Goal: Information Seeking & Learning: Learn about a topic

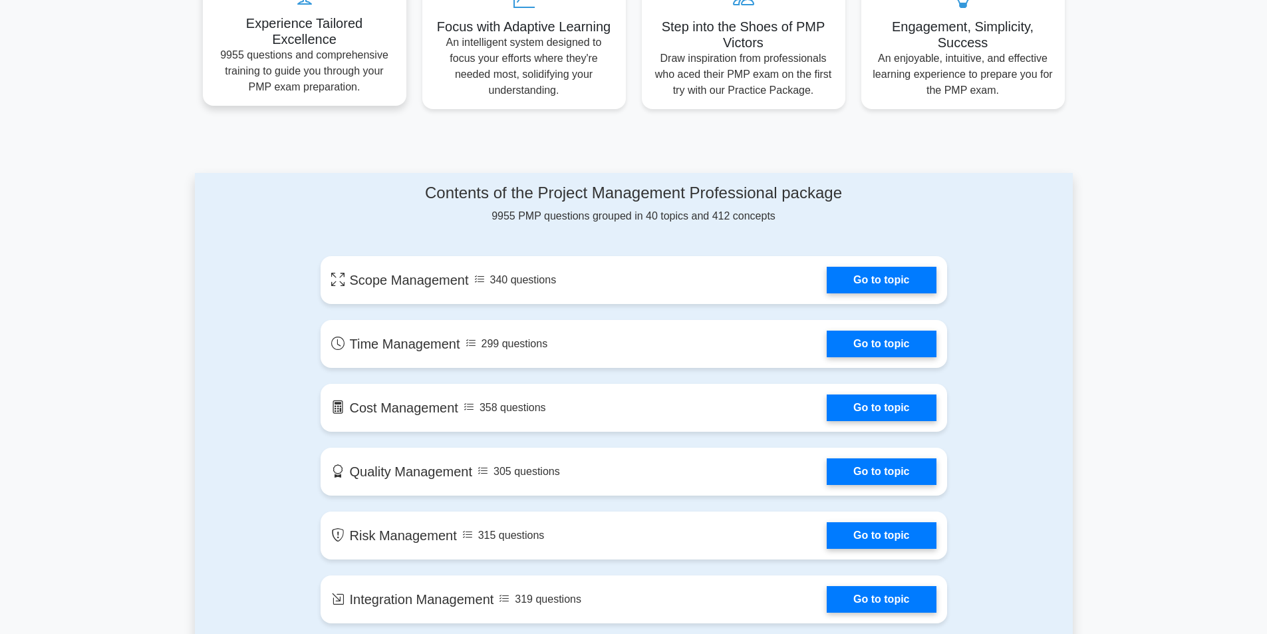
scroll to position [599, 0]
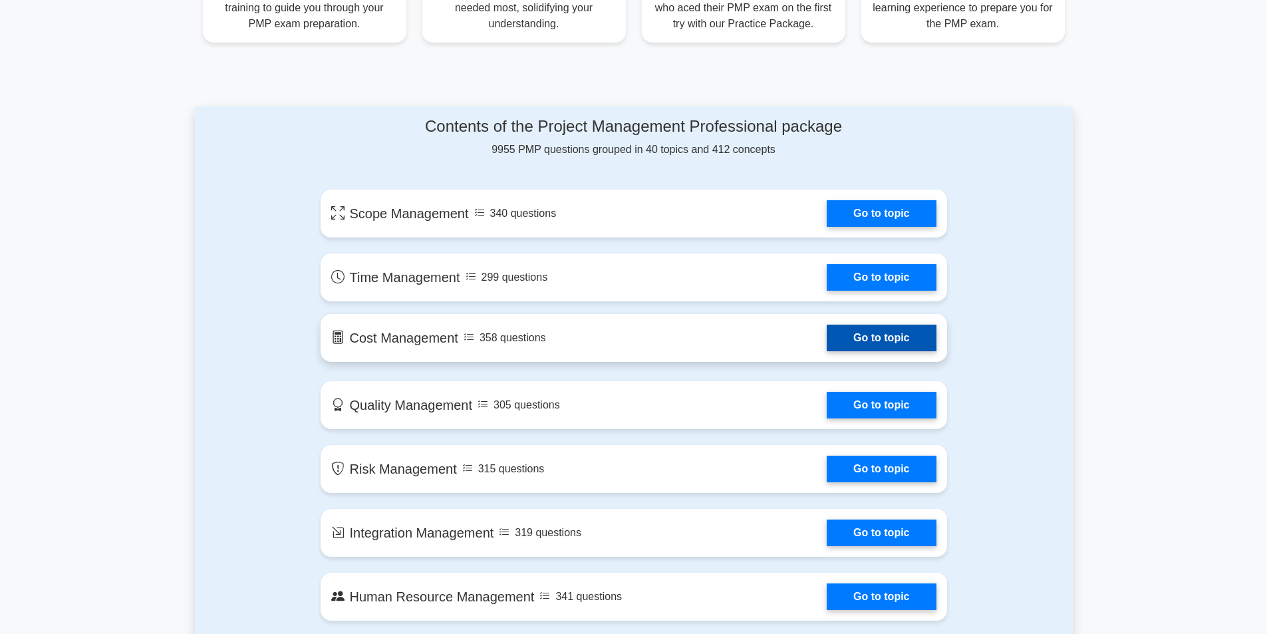
click at [880, 330] on link "Go to topic" at bounding box center [881, 338] width 109 height 27
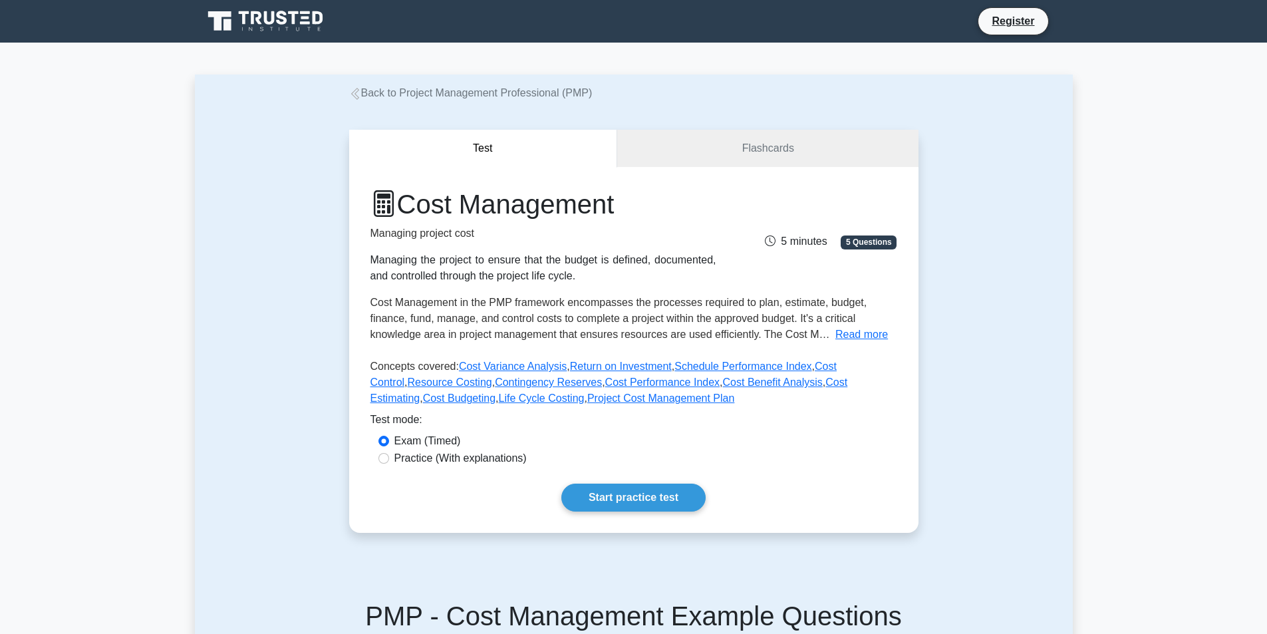
click at [603, 479] on div "Cost Management Managing project cost Managing the project to ensure that the b…" at bounding box center [633, 350] width 569 height 366
click at [388, 459] on input "Practice (With explanations)" at bounding box center [383, 458] width 11 height 11
radio input "true"
click at [607, 493] on link "Start practice test" at bounding box center [633, 498] width 144 height 28
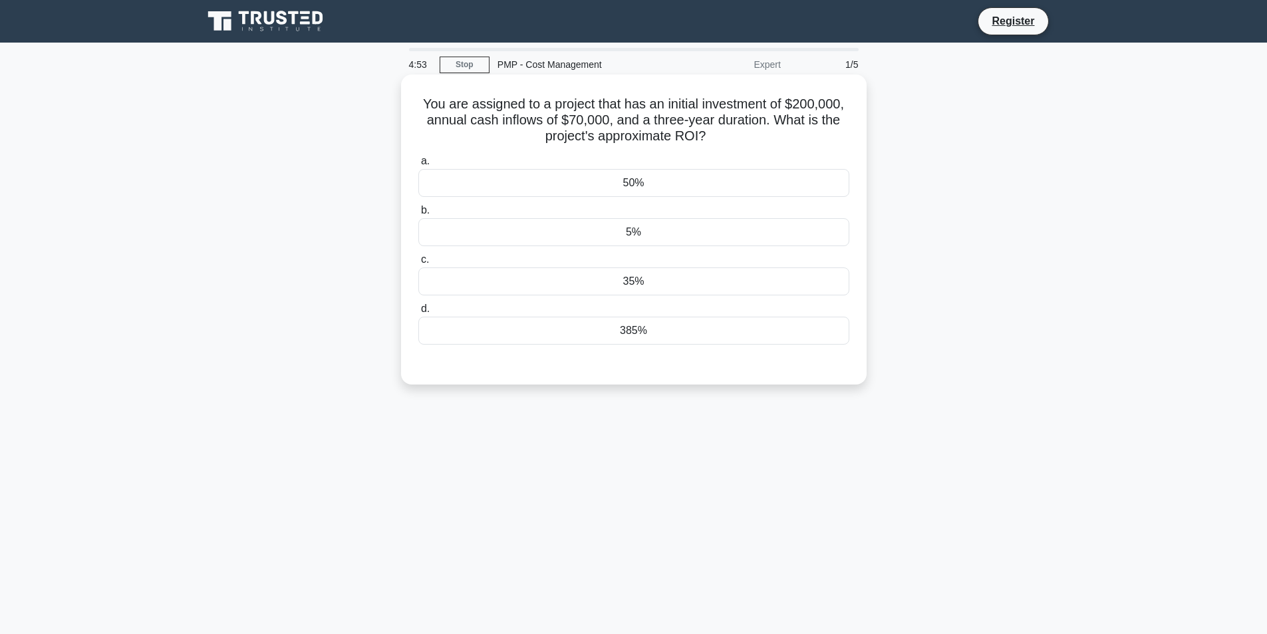
click at [563, 181] on div "50%" at bounding box center [633, 183] width 431 height 28
click at [418, 166] on input "a. 50%" at bounding box center [418, 161] width 0 height 9
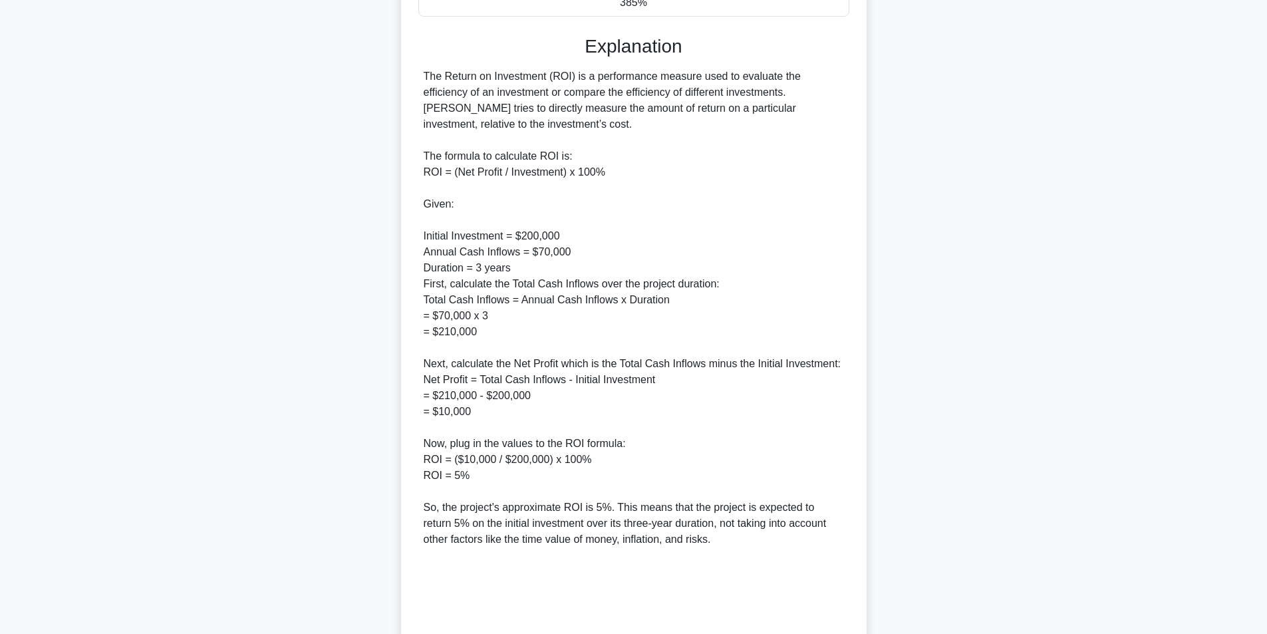
scroll to position [444, 0]
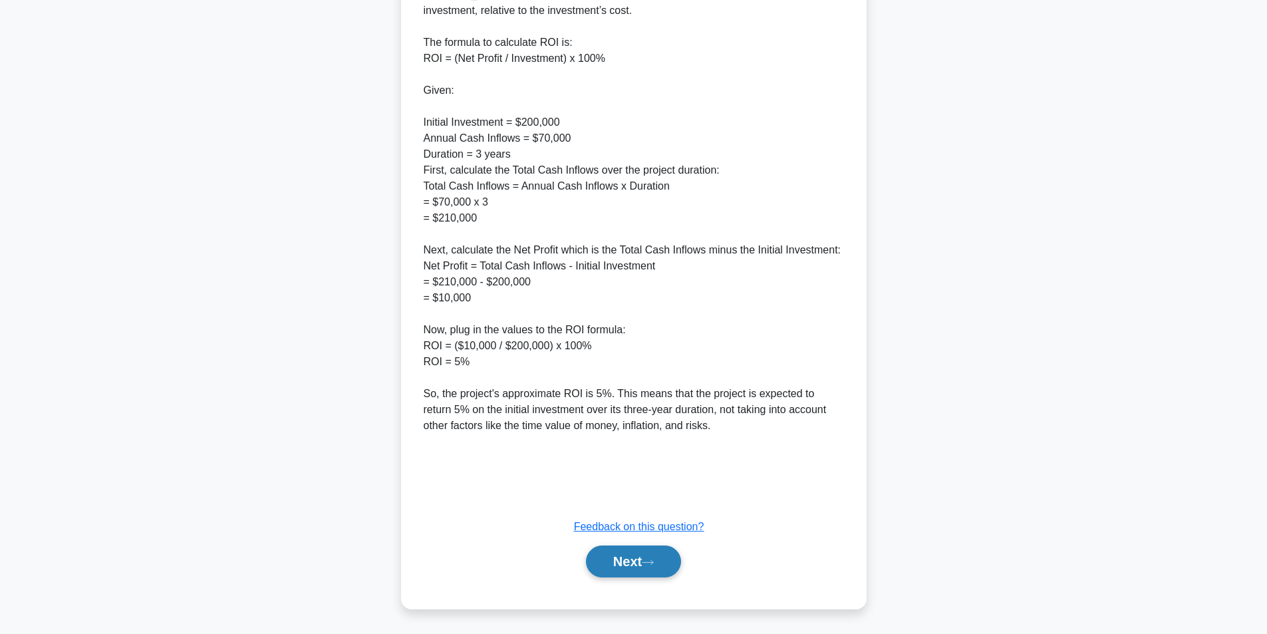
click at [661, 559] on button "Next" at bounding box center [633, 561] width 95 height 32
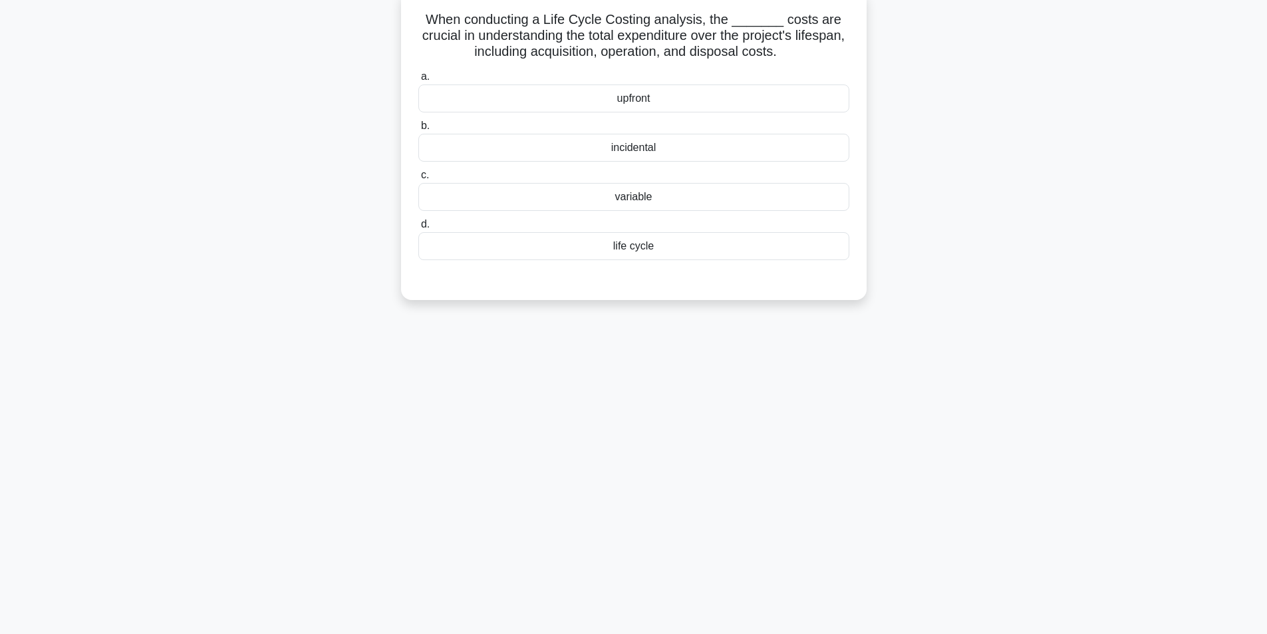
click at [651, 190] on div "variable" at bounding box center [633, 197] width 431 height 28
click at [418, 180] on input "c. variable" at bounding box center [418, 175] width 0 height 9
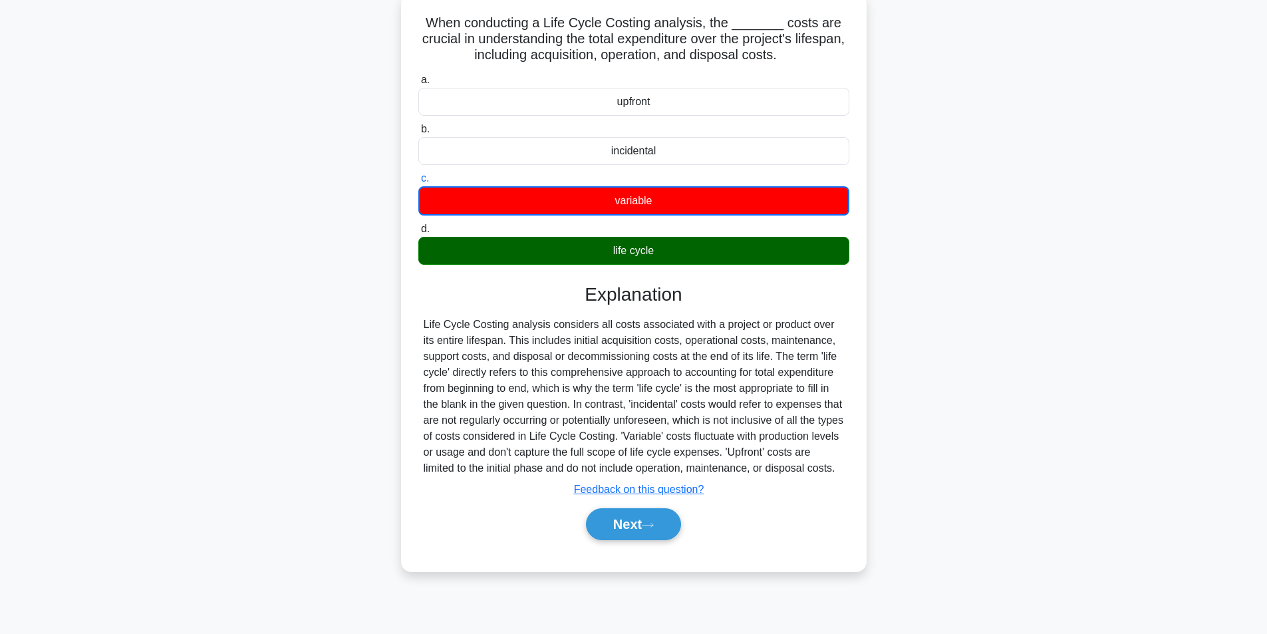
scroll to position [0, 0]
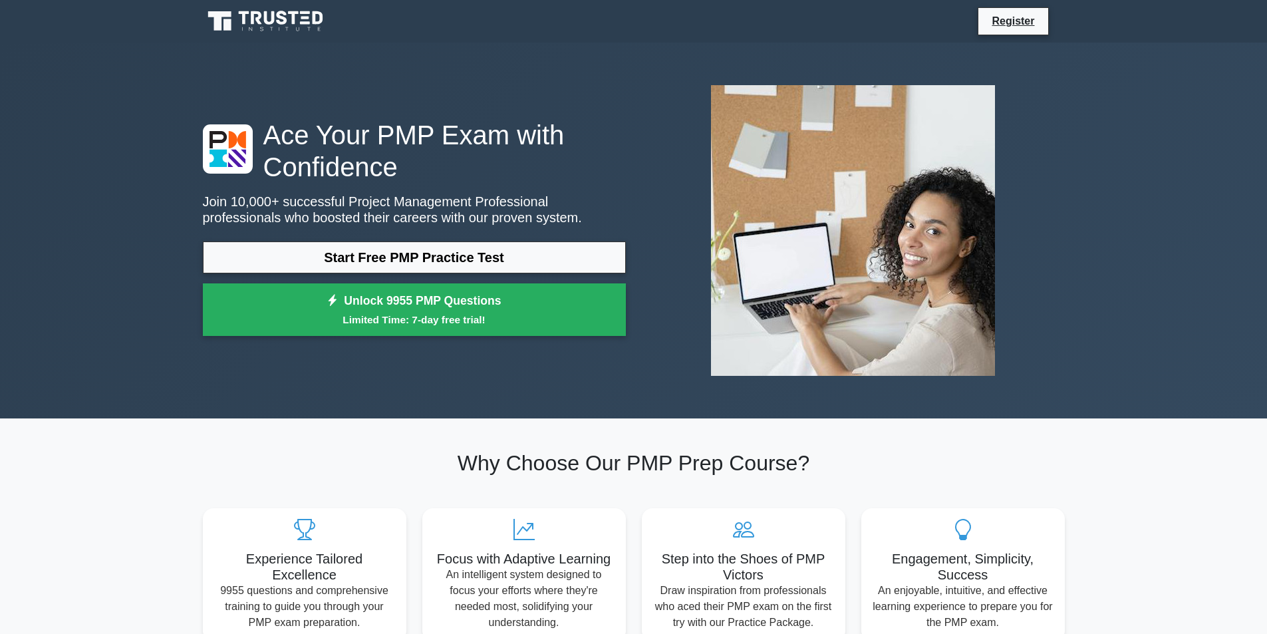
scroll to position [67, 0]
